Goal: Transaction & Acquisition: Book appointment/travel/reservation

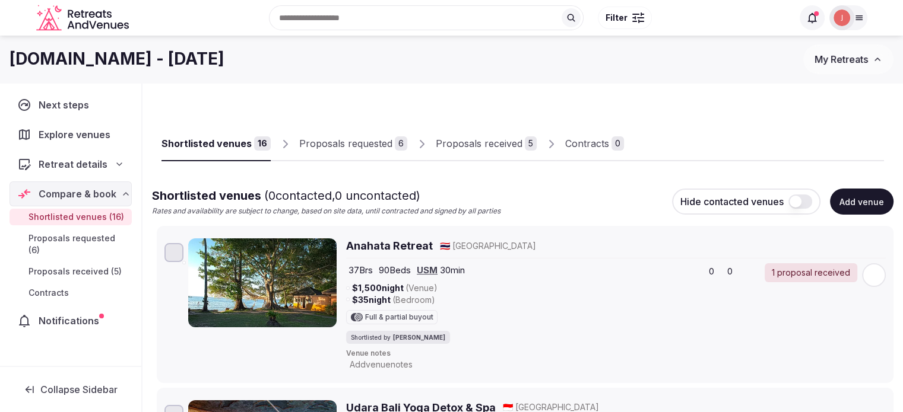
click at [487, 138] on div "Proposals received" at bounding box center [479, 144] width 87 height 14
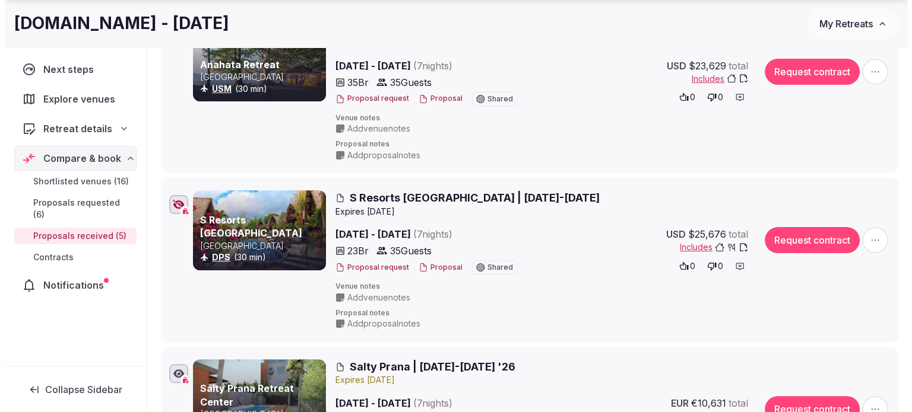
scroll to position [237, 0]
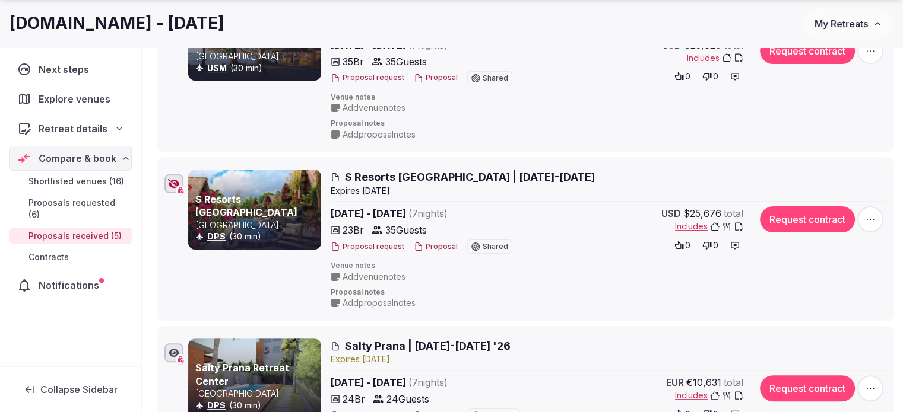
click at [431, 246] on button "Proposal" at bounding box center [436, 247] width 44 height 10
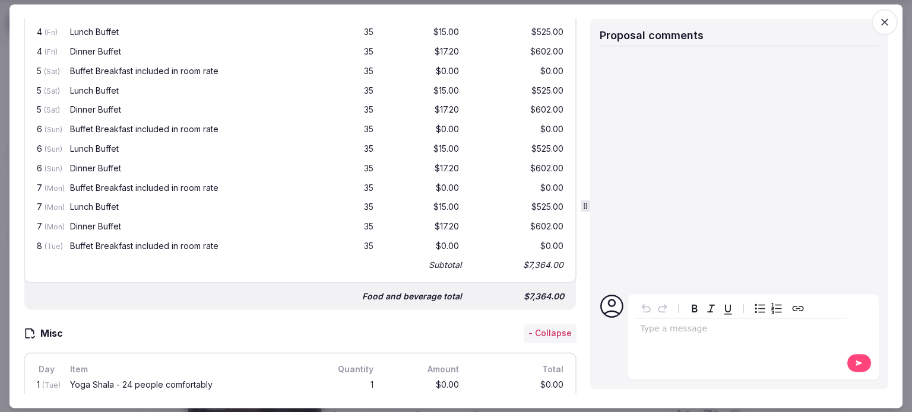
scroll to position [1627, 0]
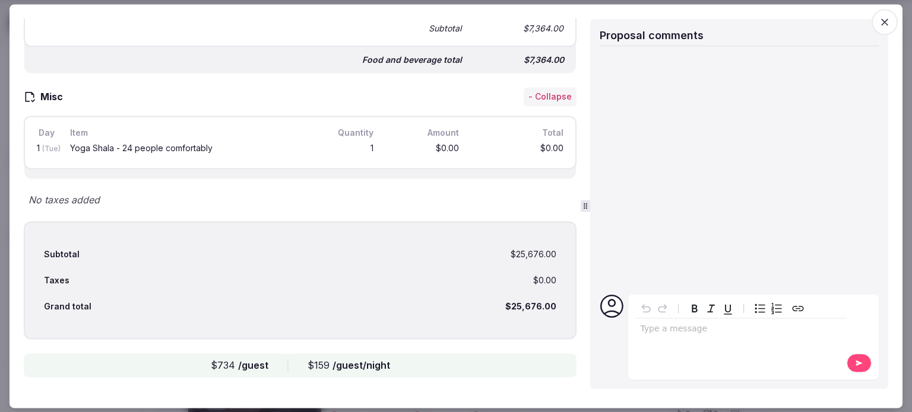
click at [880, 20] on icon "button" at bounding box center [884, 22] width 12 height 12
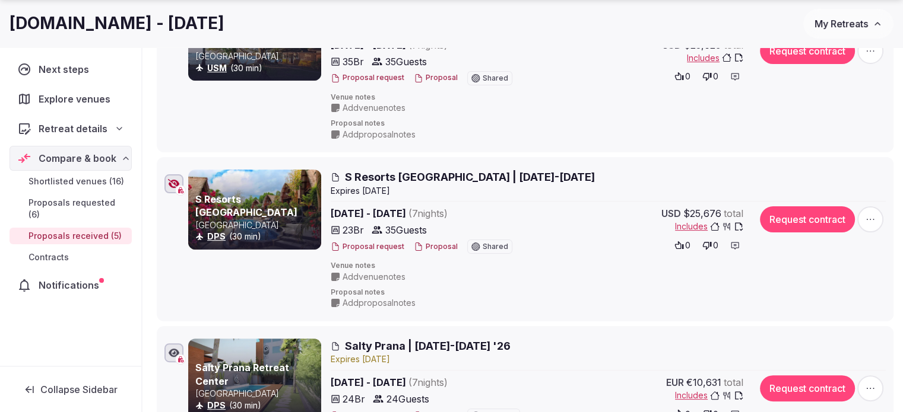
drag, startPoint x: 176, startPoint y: 188, endPoint x: 183, endPoint y: 191, distance: 7.4
click at [176, 188] on icon "button" at bounding box center [174, 183] width 12 height 9
click at [422, 246] on button "Proposal" at bounding box center [436, 247] width 44 height 10
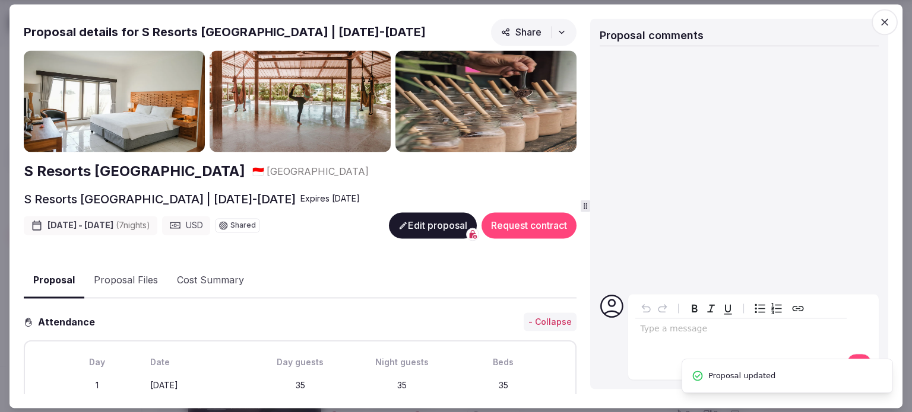
click at [135, 275] on button "Proposal Files" at bounding box center [125, 281] width 83 height 34
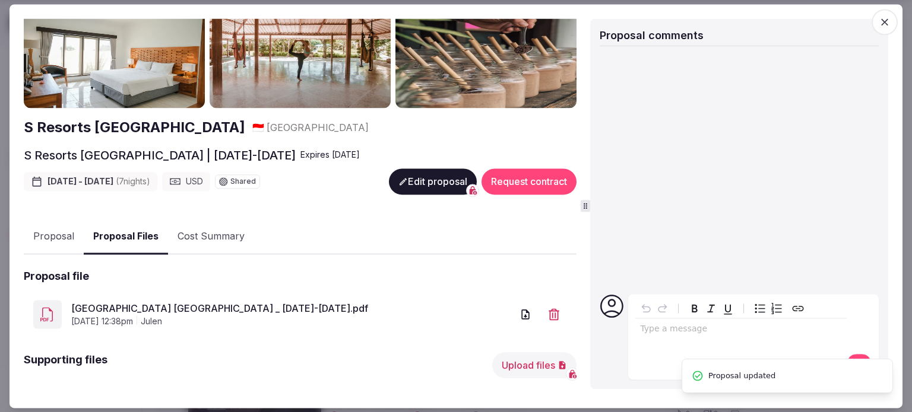
scroll to position [59, 0]
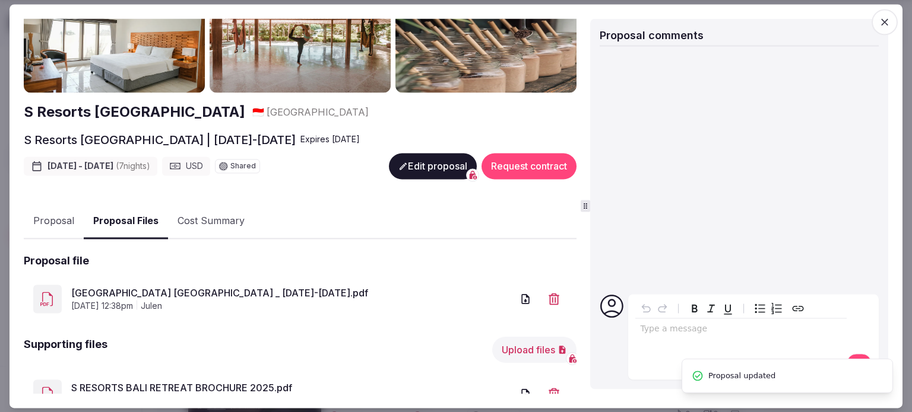
click at [133, 301] on span "[DATE] 12:38pm" at bounding box center [102, 307] width 62 height 12
click at [61, 275] on div "[GEOGRAPHIC_DATA] [GEOGRAPHIC_DATA] _ [DATE]-[DATE].pdf [DATE] 12:38pm julen" at bounding box center [300, 298] width 553 height 47
click at [97, 294] on link "[GEOGRAPHIC_DATA] [GEOGRAPHIC_DATA] _ [DATE]-[DATE].pdf" at bounding box center [291, 294] width 441 height 14
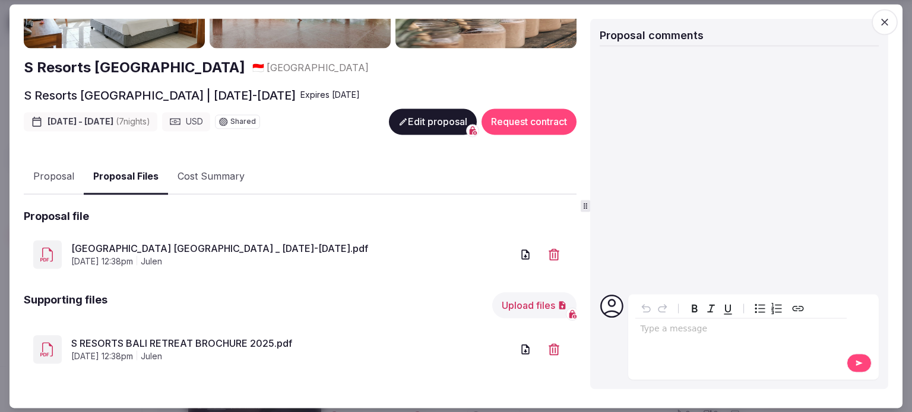
scroll to position [0, 0]
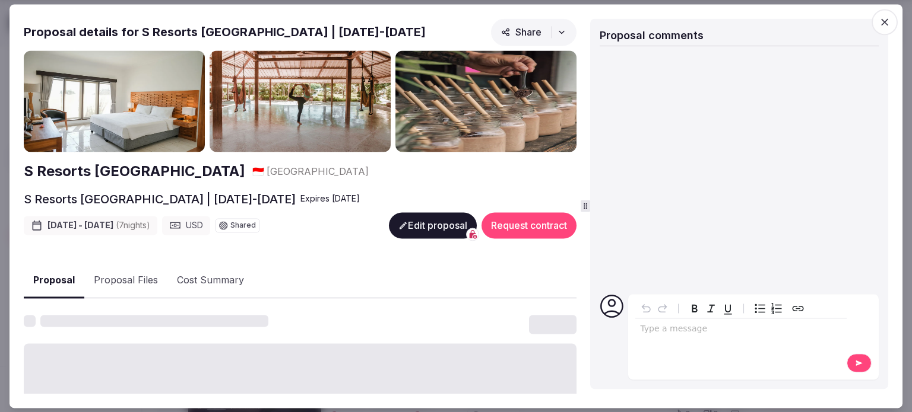
click at [62, 277] on button "Proposal" at bounding box center [54, 281] width 61 height 35
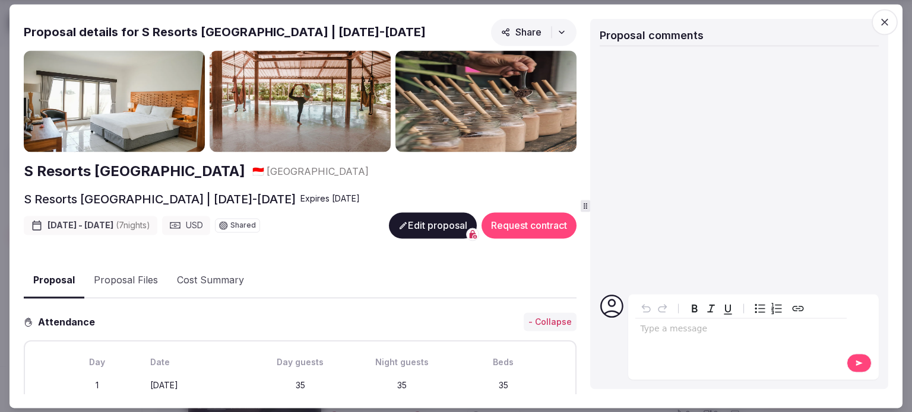
click at [132, 167] on h2 "S Resorts [GEOGRAPHIC_DATA]" at bounding box center [134, 172] width 221 height 20
click at [875, 26] on span "button" at bounding box center [884, 22] width 26 height 26
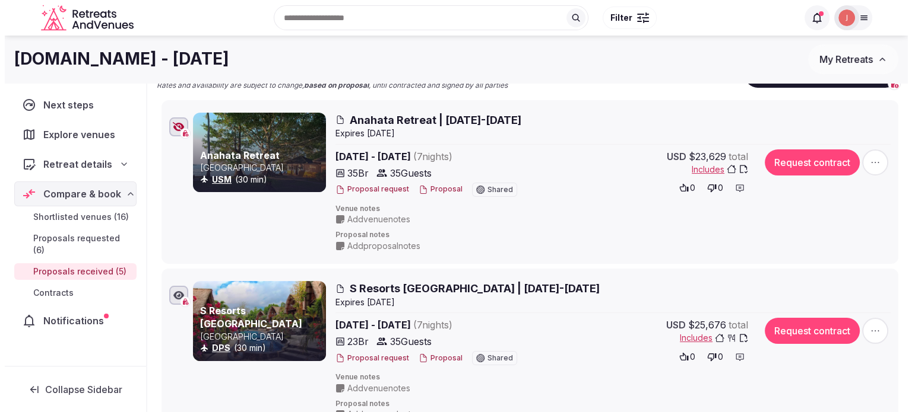
scroll to position [119, 0]
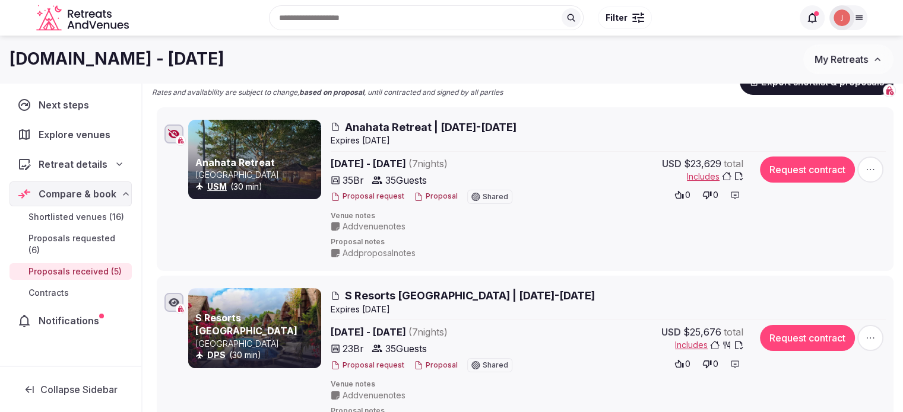
click at [443, 193] on button "Proposal" at bounding box center [436, 197] width 44 height 10
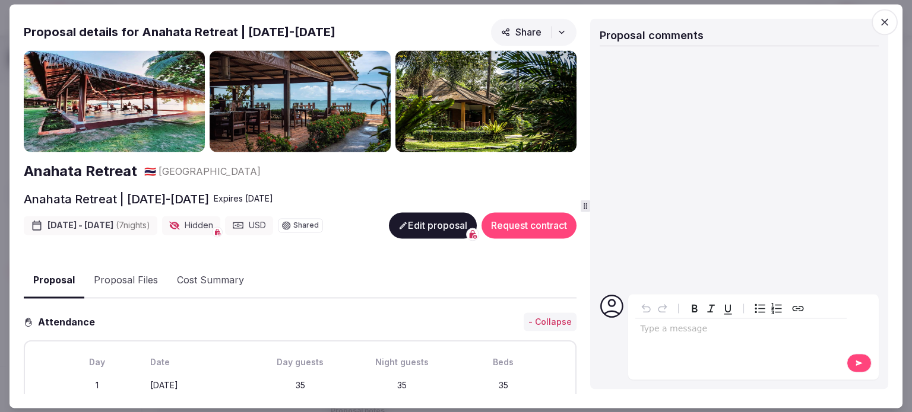
scroll to position [0, 0]
click at [131, 275] on button "Proposal Files" at bounding box center [125, 281] width 83 height 34
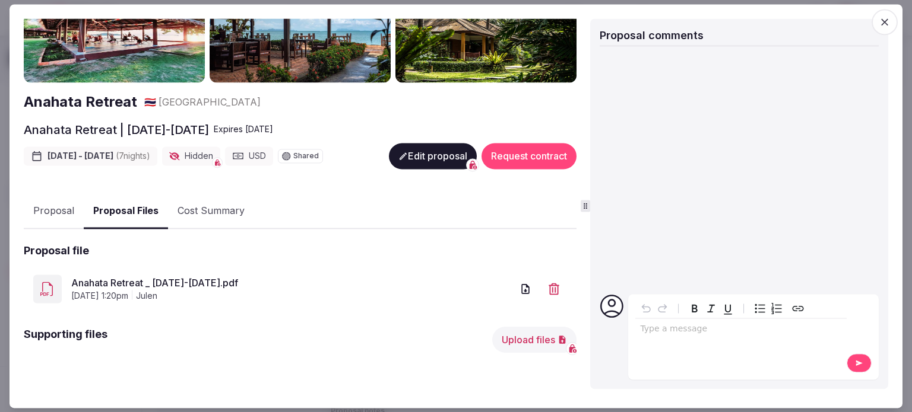
scroll to position [101, 0]
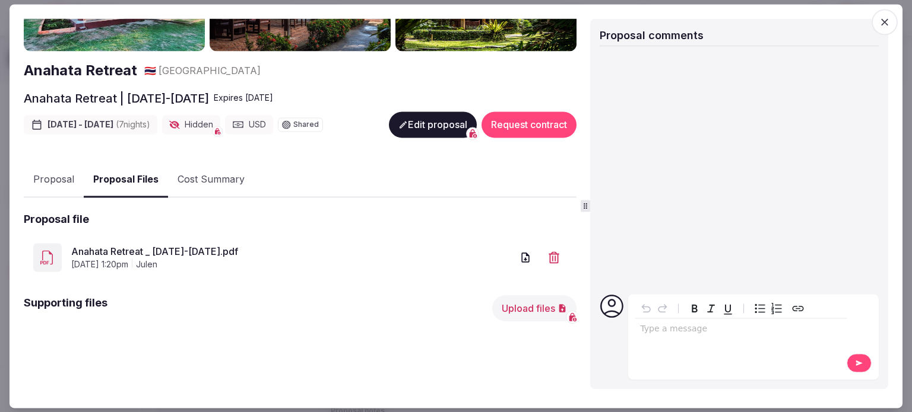
drag, startPoint x: 98, startPoint y: 253, endPoint x: 109, endPoint y: 253, distance: 11.3
click at [98, 253] on link "Anahata Retreat _ [DATE]-[DATE].pdf" at bounding box center [291, 252] width 441 height 14
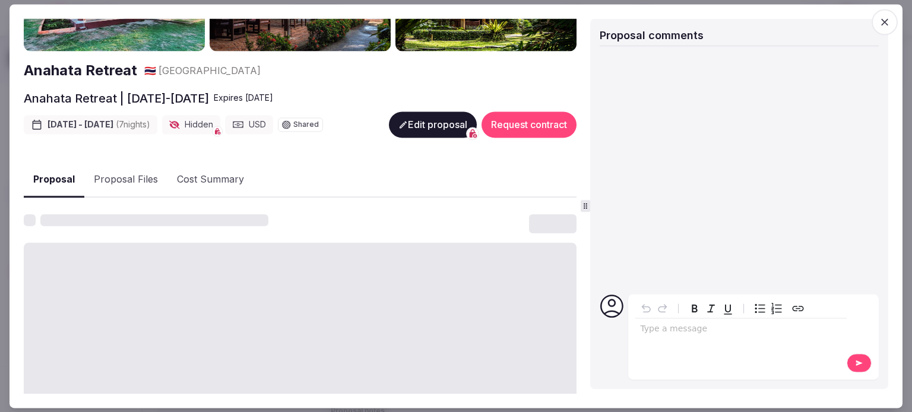
click at [61, 177] on button "Proposal" at bounding box center [54, 180] width 61 height 35
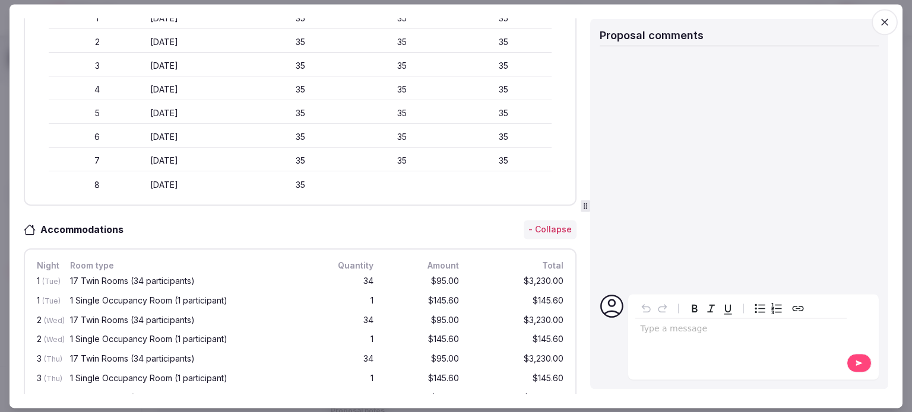
scroll to position [320, 0]
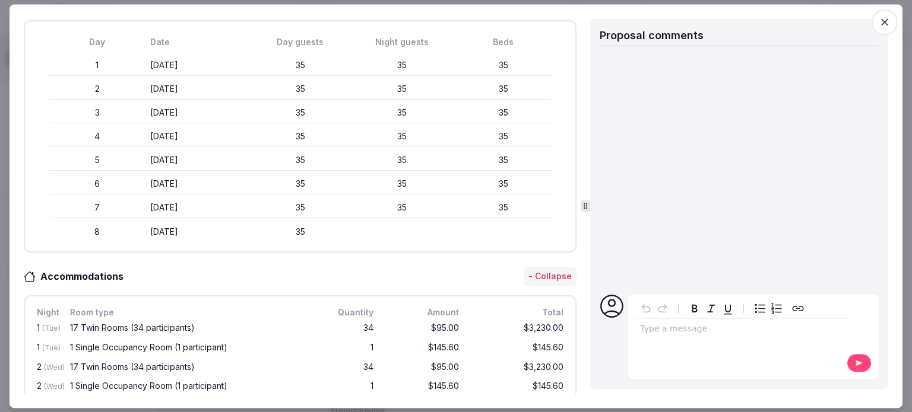
click at [893, 26] on span "button" at bounding box center [884, 22] width 26 height 26
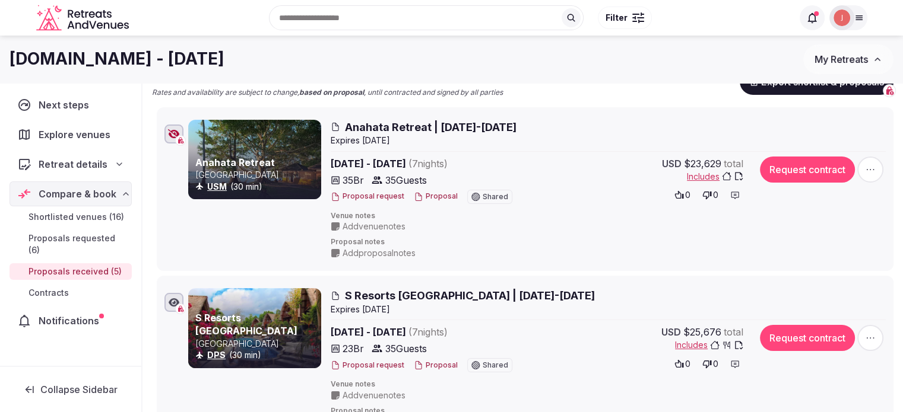
click at [433, 193] on button "Proposal" at bounding box center [436, 197] width 44 height 10
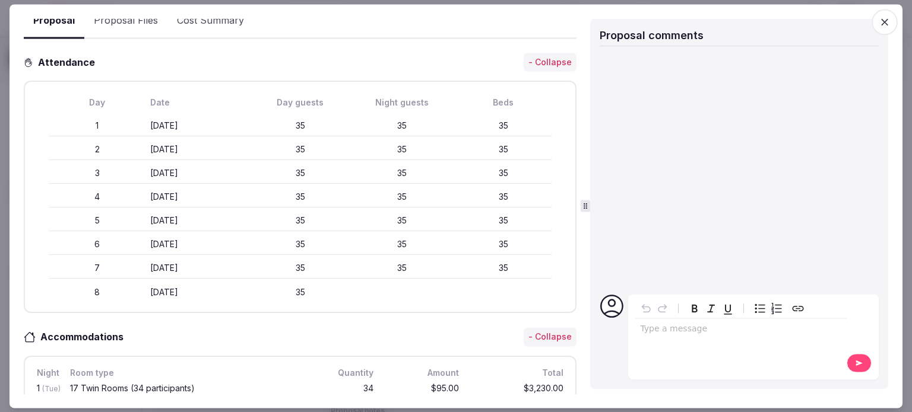
scroll to position [178, 0]
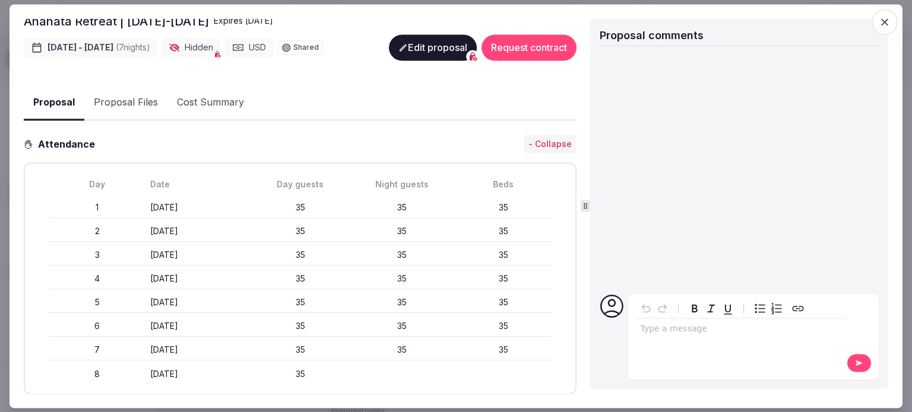
click at [885, 27] on icon "button" at bounding box center [884, 22] width 12 height 12
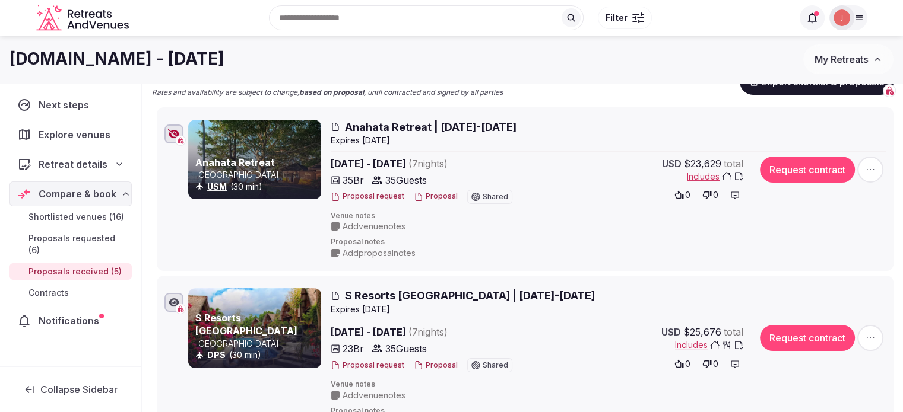
click at [423, 366] on button "Proposal" at bounding box center [436, 366] width 44 height 10
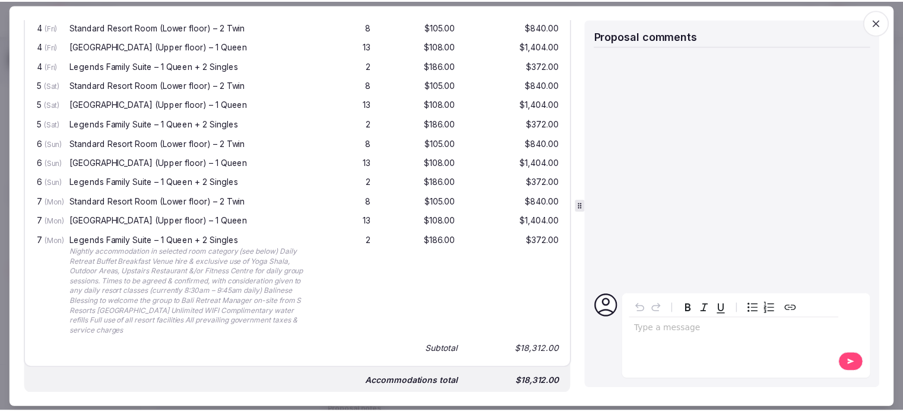
scroll to position [856, 0]
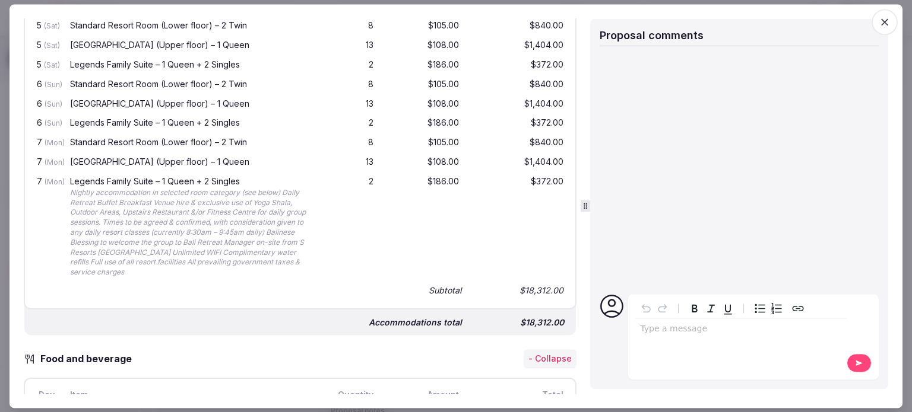
click at [883, 20] on icon "button" at bounding box center [884, 22] width 12 height 12
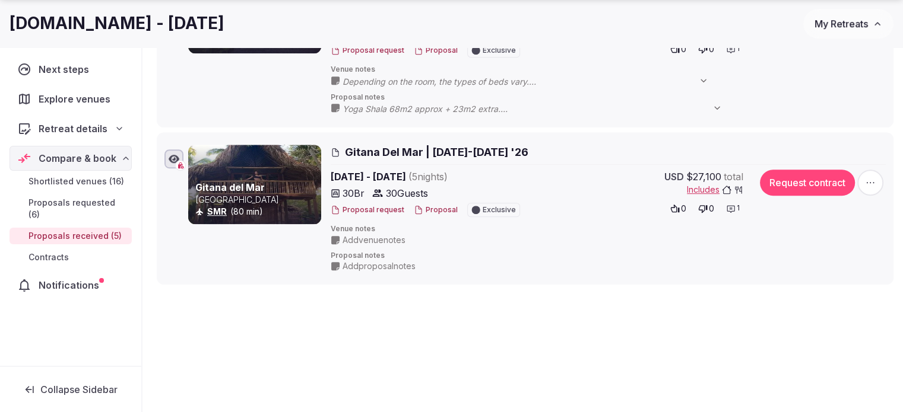
scroll to position [415, 0]
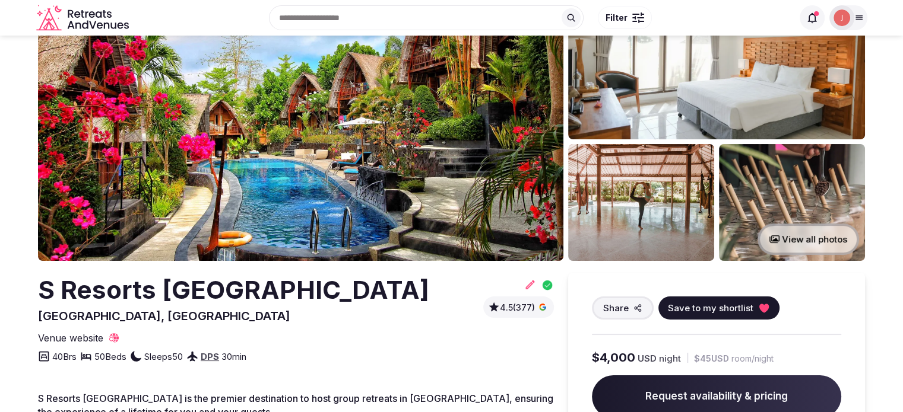
scroll to position [59, 0]
